Goal: Task Accomplishment & Management: Manage account settings

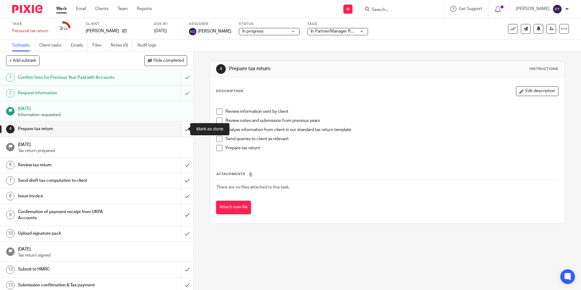
click at [181, 131] on input "submit" at bounding box center [96, 128] width 193 height 15
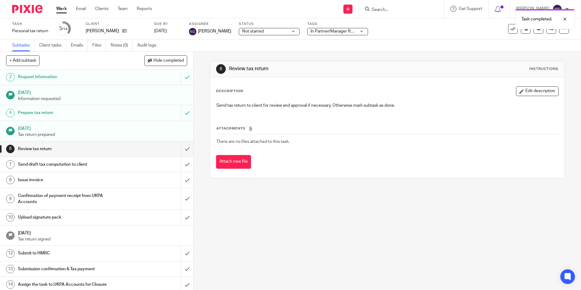
scroll to position [19, 0]
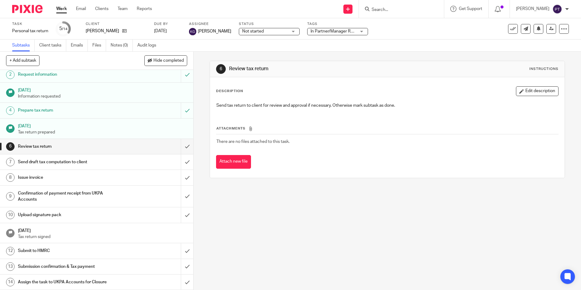
click at [16, 7] on img at bounding box center [27, 9] width 30 height 8
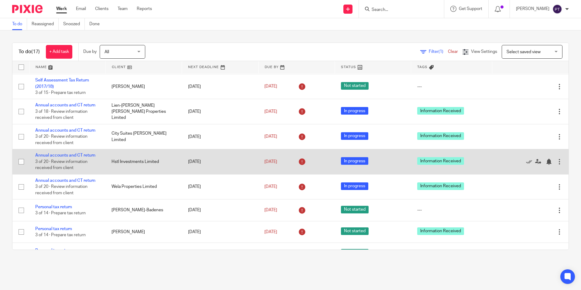
scroll to position [61, 0]
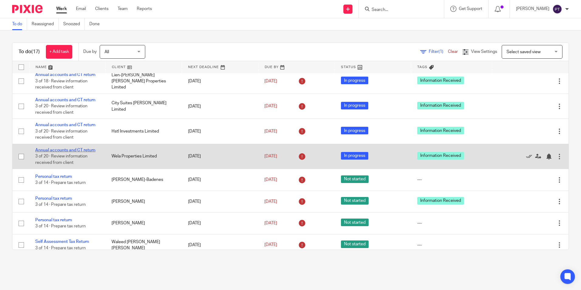
click at [79, 152] on link "Annual accounts and CT return" at bounding box center [65, 150] width 60 height 4
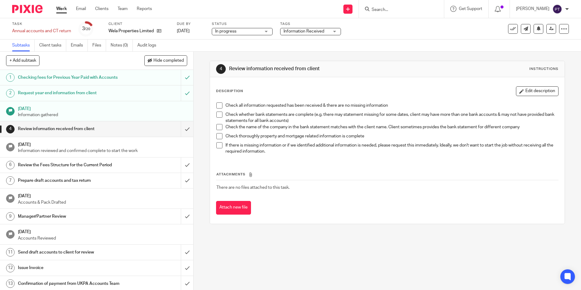
click at [28, 14] on div at bounding box center [25, 9] width 50 height 18
click at [29, 9] on img at bounding box center [27, 9] width 30 height 8
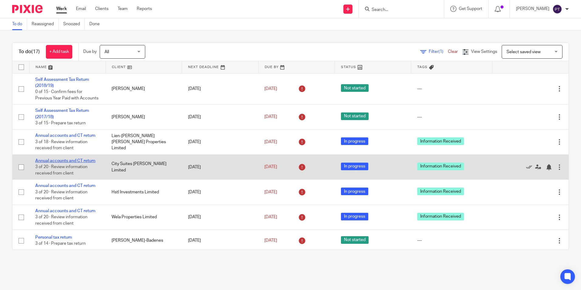
click at [73, 163] on link "Annual accounts and CT return" at bounding box center [65, 161] width 60 height 4
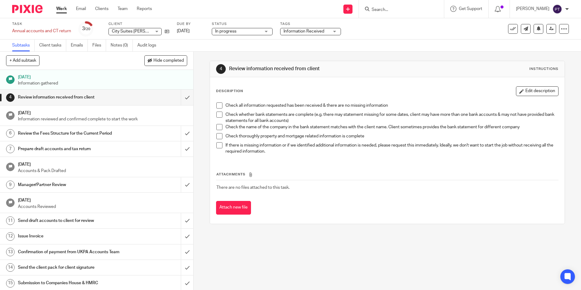
scroll to position [30, 0]
